Goal: Obtain resource: Download file/media

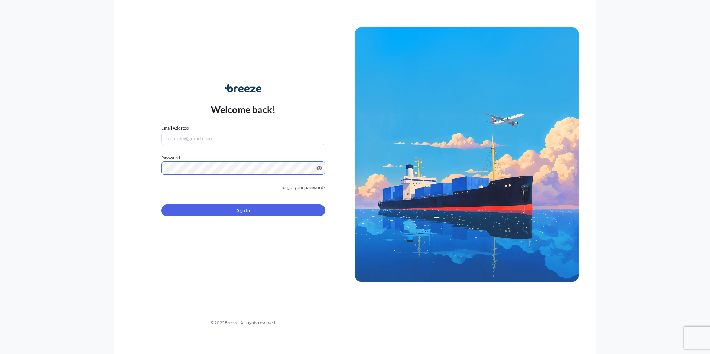
click at [219, 135] on input "Email Address" at bounding box center [243, 138] width 164 height 13
type input "[EMAIL_ADDRESS][DOMAIN_NAME]"
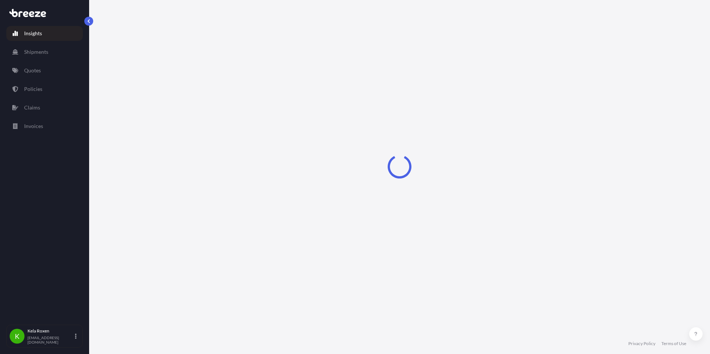
select select "2025"
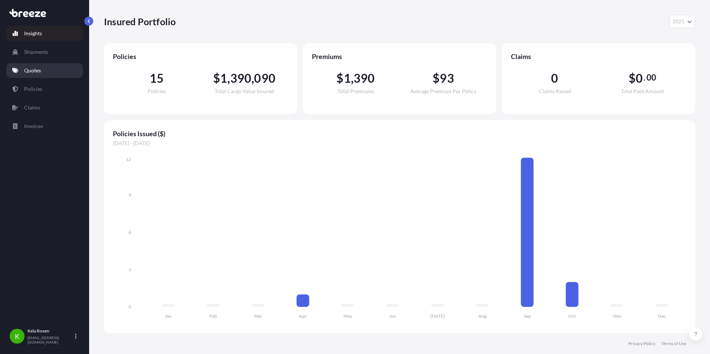
click at [51, 71] on link "Quotes" at bounding box center [44, 70] width 76 height 15
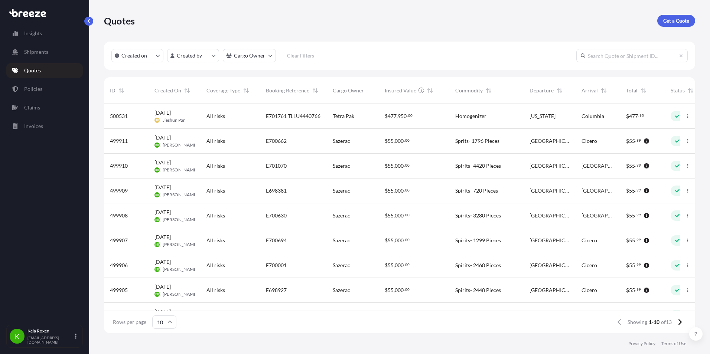
scroll to position [6, 6]
click at [598, 52] on input "text" at bounding box center [631, 55] width 111 height 13
paste input "E700001"
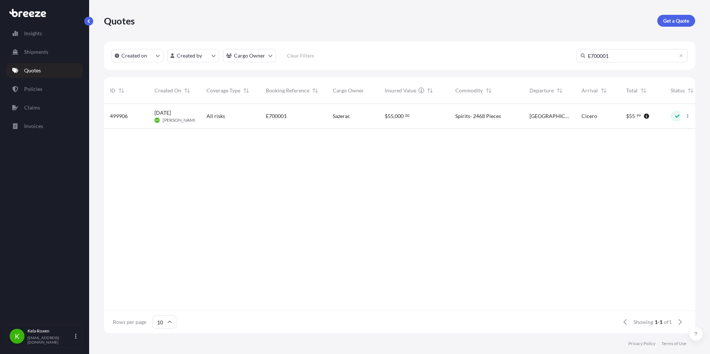
type input "E700001"
click at [217, 117] on span "All risks" at bounding box center [215, 115] width 19 height 7
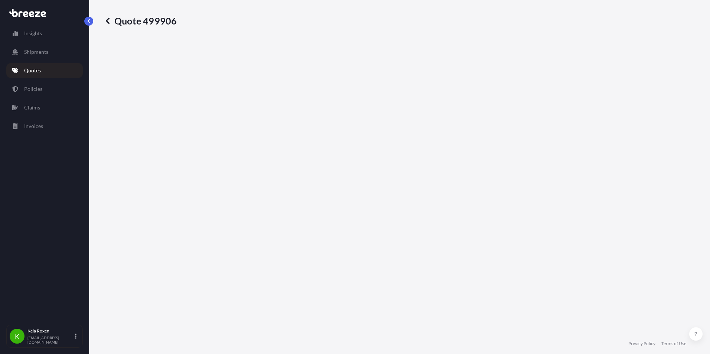
select select "Road"
select select "2"
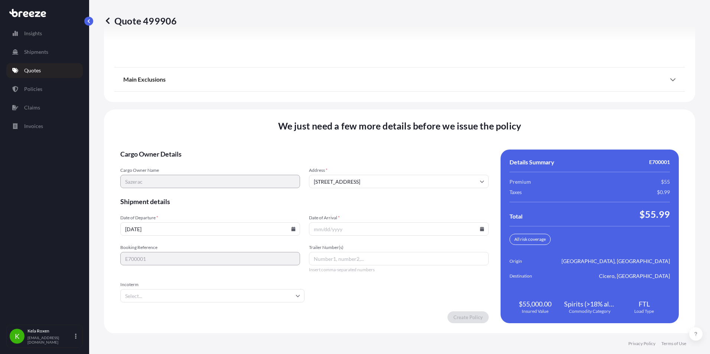
scroll to position [996, 0]
click at [377, 226] on input "Date of Arrival *" at bounding box center [399, 228] width 180 height 13
click at [475, 228] on input "Date of Arrival *" at bounding box center [399, 228] width 180 height 13
click at [480, 229] on icon at bounding box center [482, 228] width 4 height 4
click at [346, 147] on button "6" at bounding box center [344, 147] width 12 height 12
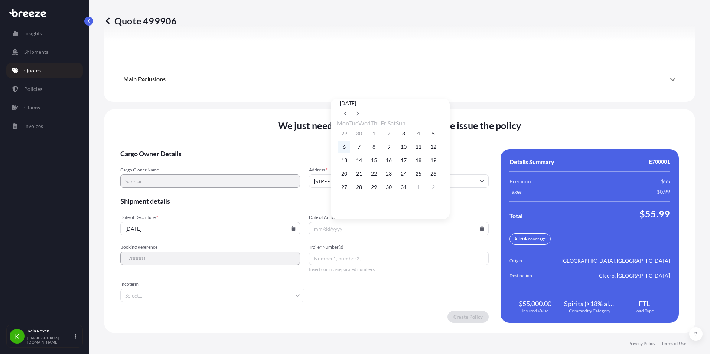
type input "[DATE]"
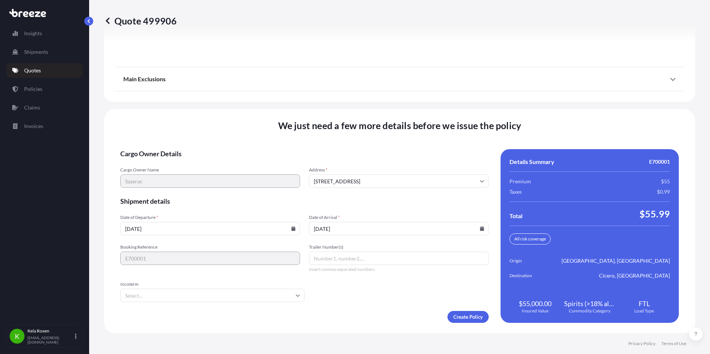
click at [366, 259] on input "Trailer Number(s)" at bounding box center [399, 258] width 180 height 13
paste input "5519"
type input "5519"
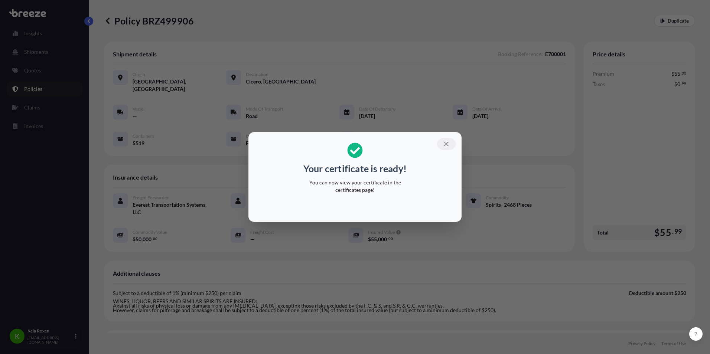
click at [447, 142] on icon "button" at bounding box center [446, 144] width 7 height 7
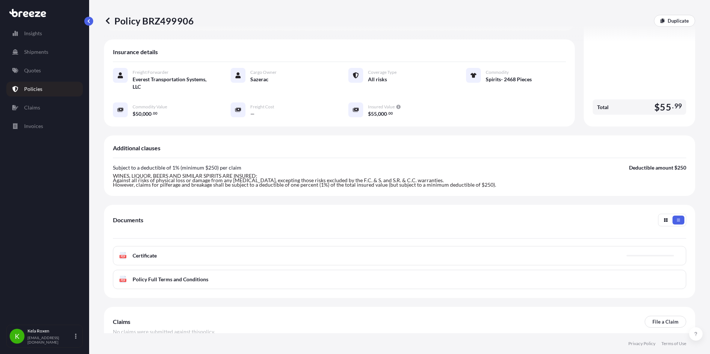
scroll to position [162, 0]
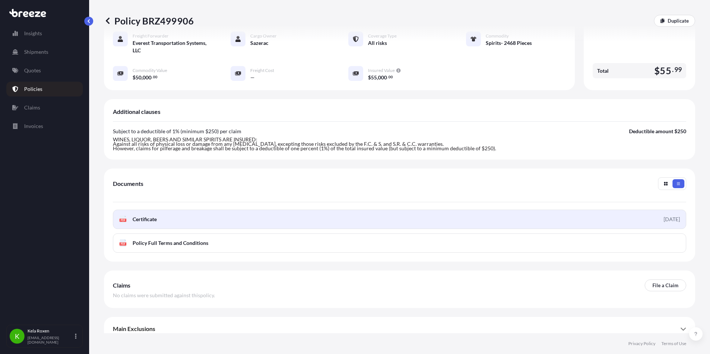
click at [602, 210] on link "PDF Certificate [DATE]" at bounding box center [399, 219] width 573 height 19
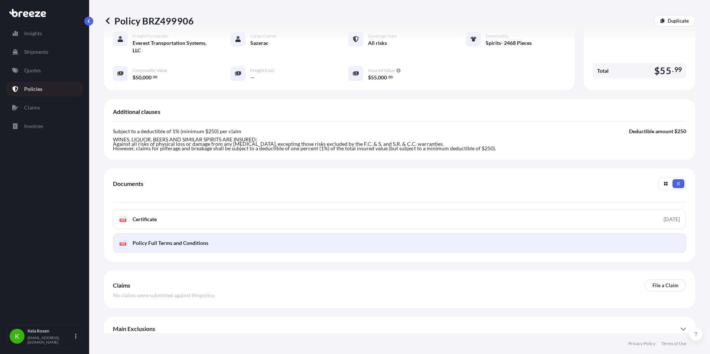
click at [600, 236] on link "PDF Policy Full Terms and Conditions" at bounding box center [399, 242] width 573 height 19
